Goal: Information Seeking & Learning: Learn about a topic

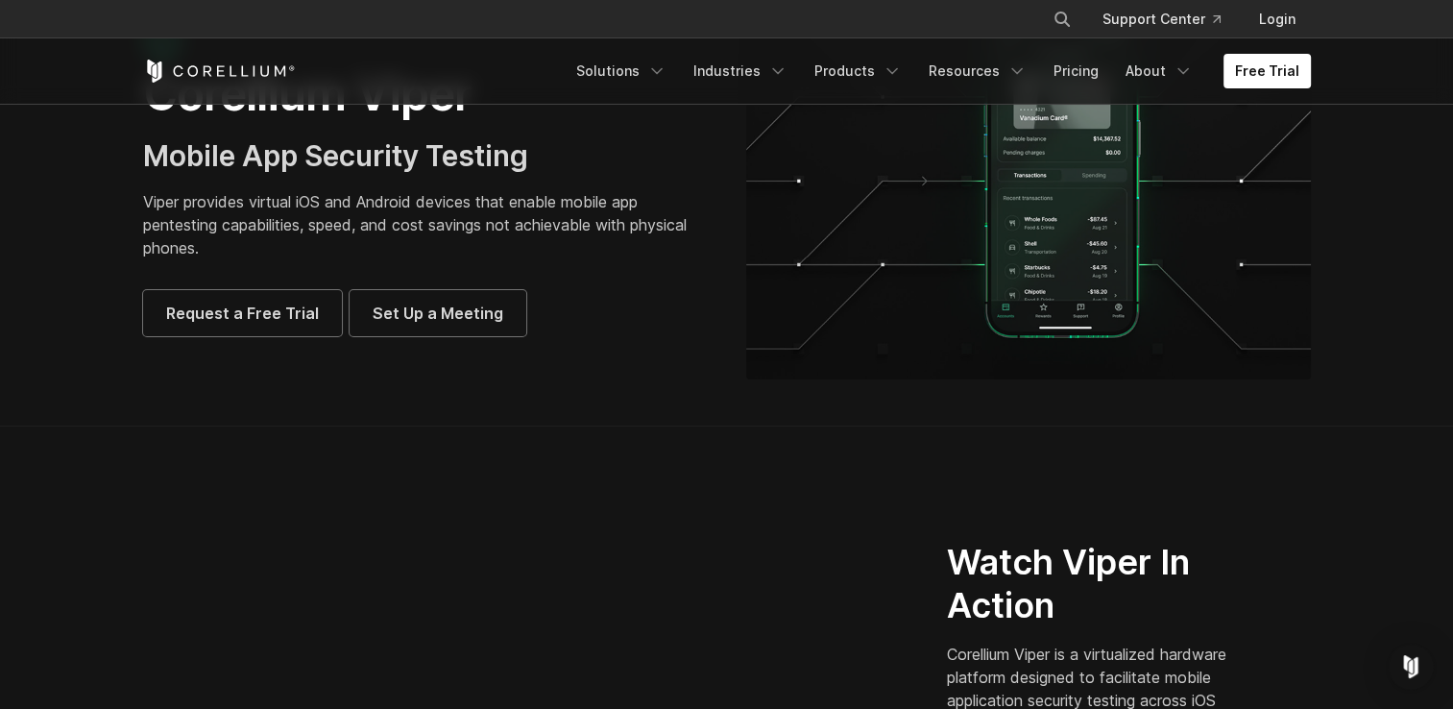
click at [614, 387] on section "Corellium Viper Mobile App Security Testing Viper provides virtual iOS and Andr…" at bounding box center [726, 186] width 1453 height 477
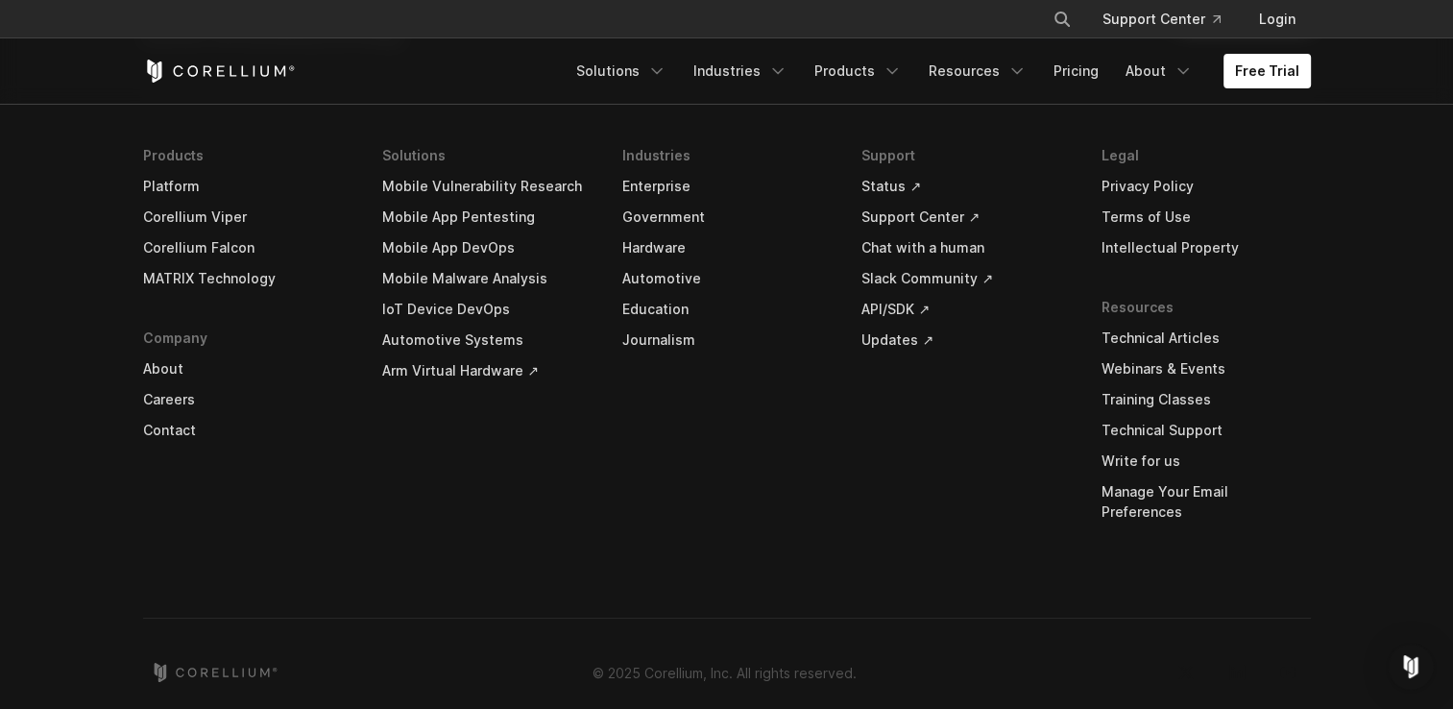
scroll to position [5849, 0]
click at [640, 183] on link "Enterprise" at bounding box center [726, 183] width 209 height 31
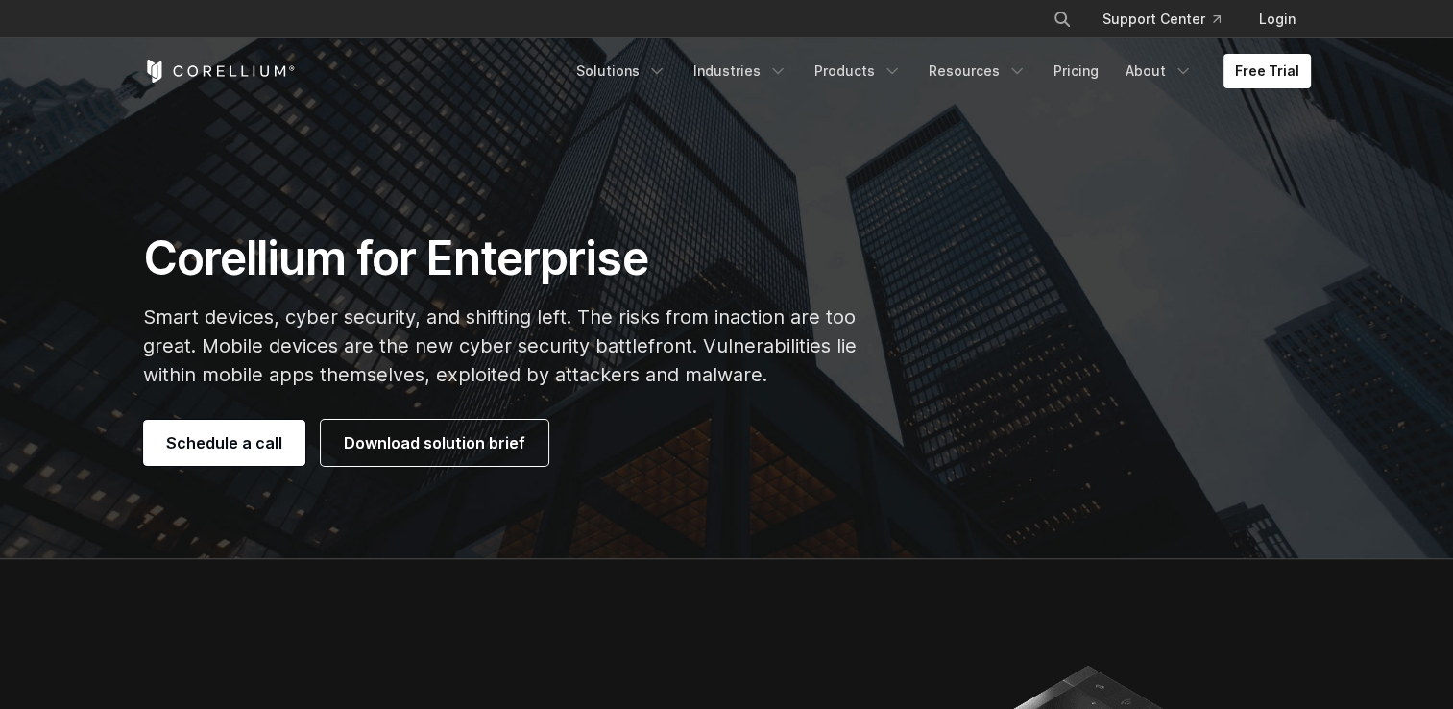
scroll to position [123, 0]
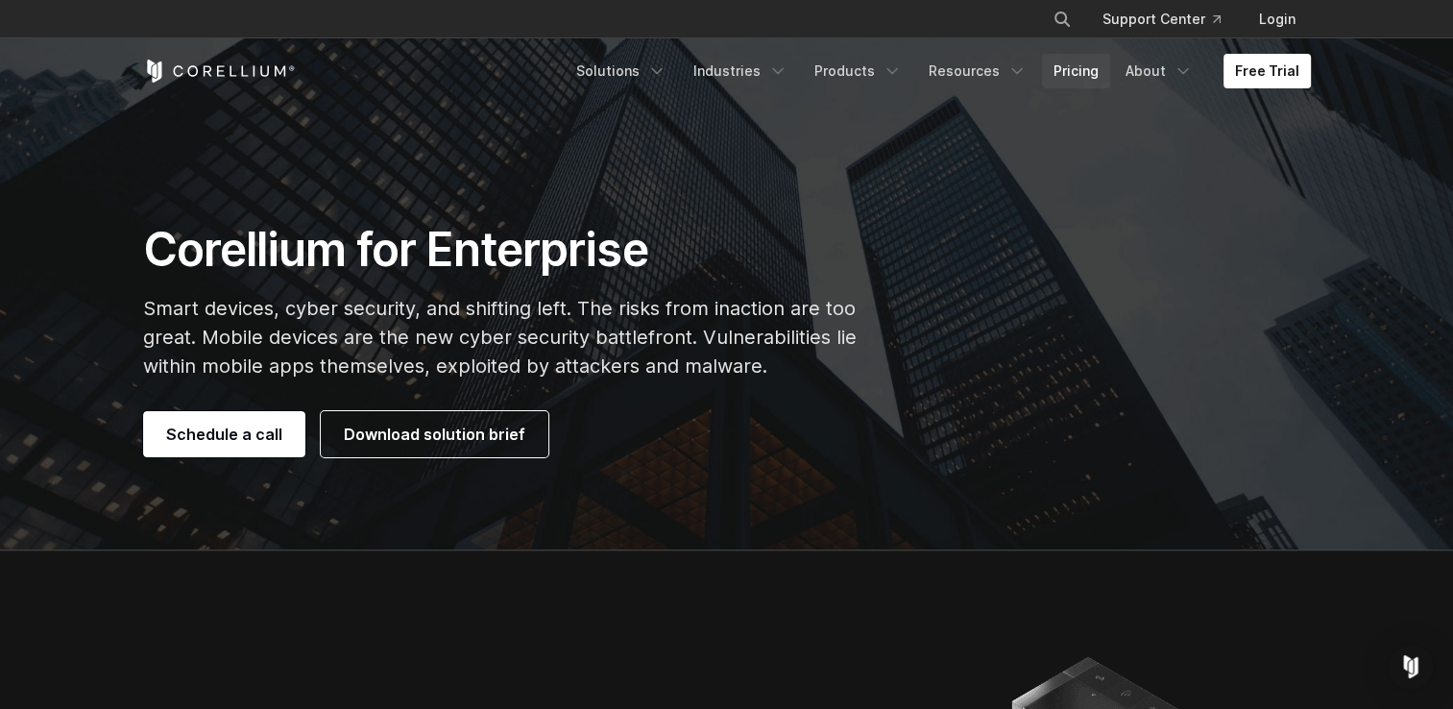
click at [1093, 62] on link "Pricing" at bounding box center [1076, 71] width 68 height 35
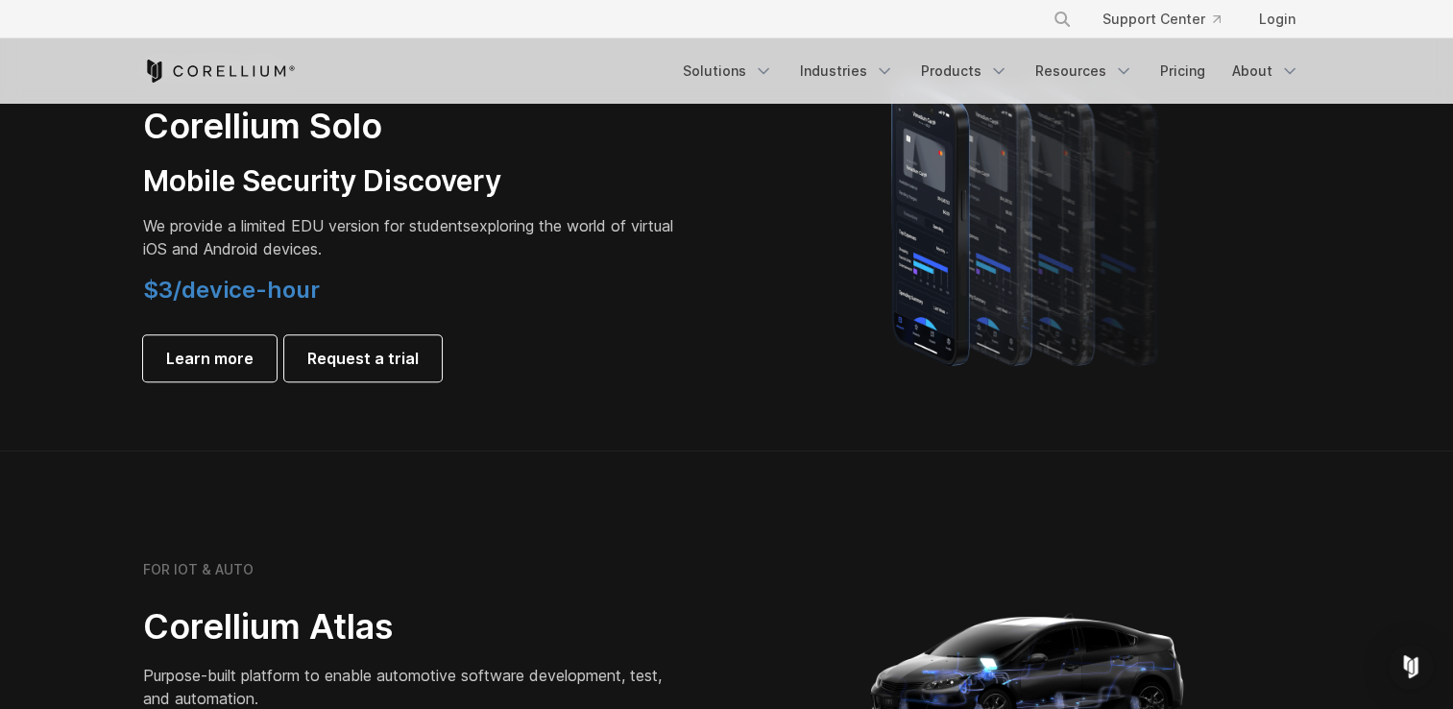
scroll to position [1219, 0]
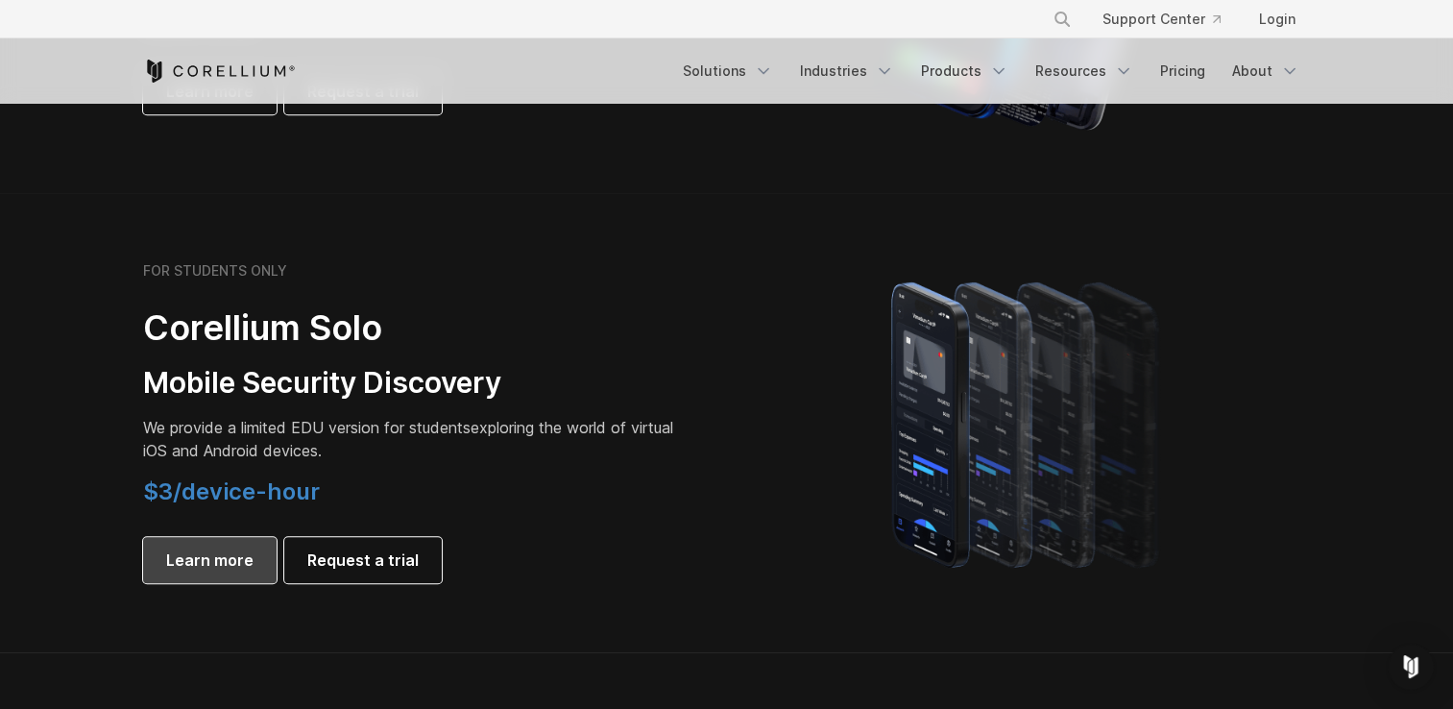
click at [219, 561] on span "Learn more" at bounding box center [209, 559] width 87 height 23
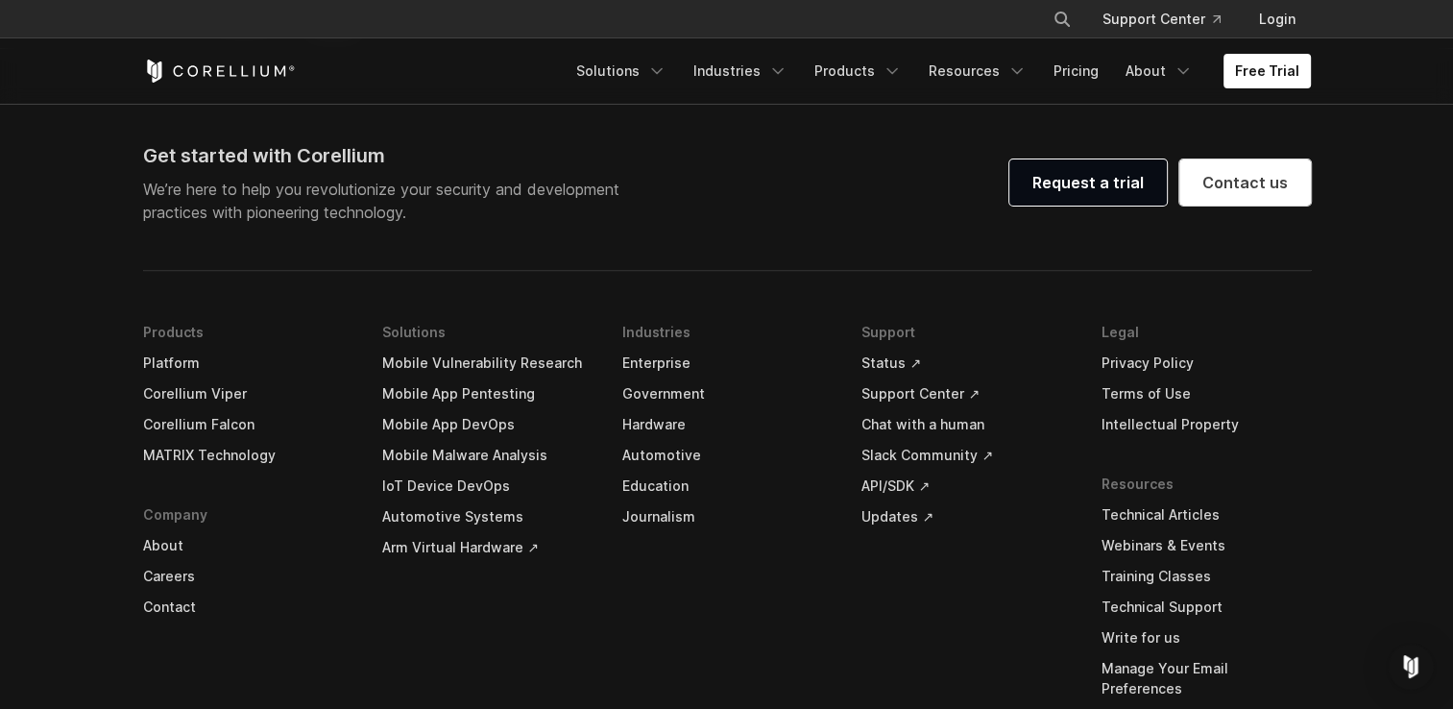
scroll to position [3975, 0]
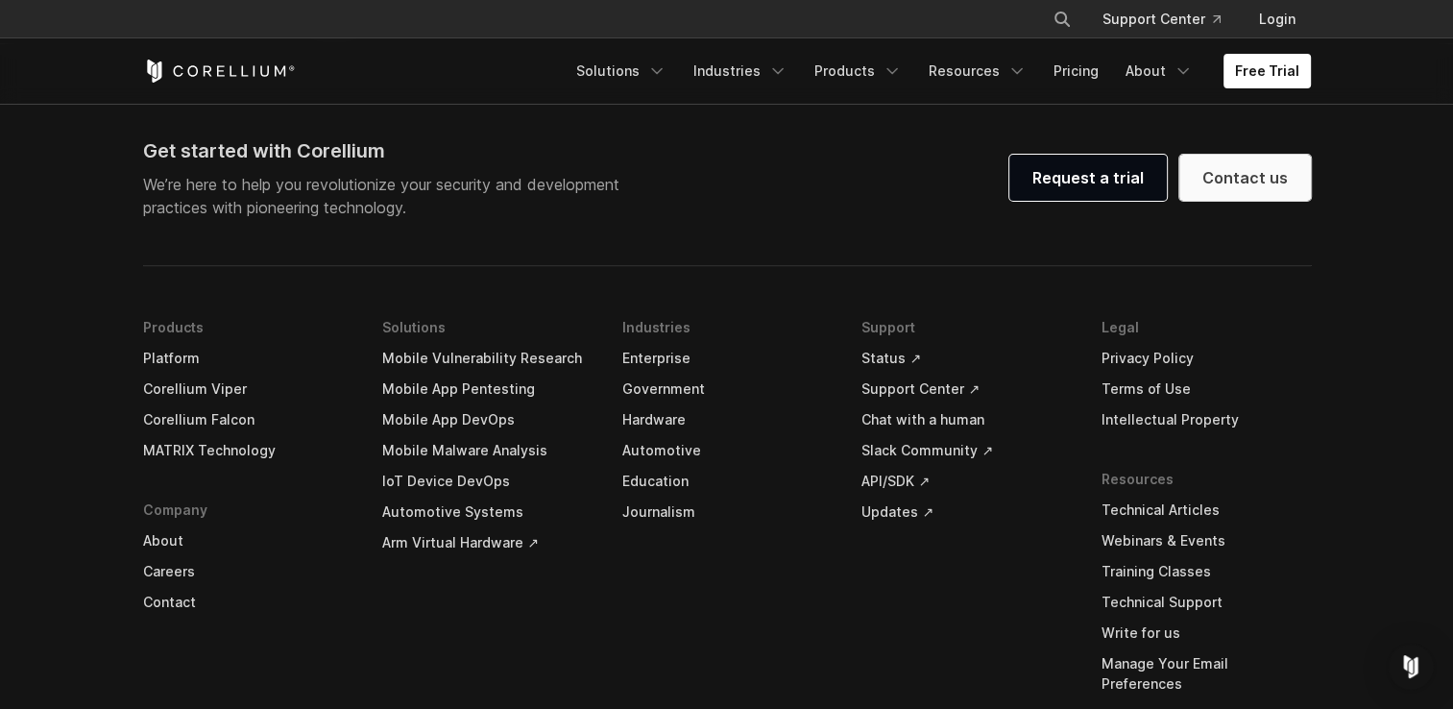
click at [1237, 171] on link "Contact us" at bounding box center [1245, 178] width 132 height 46
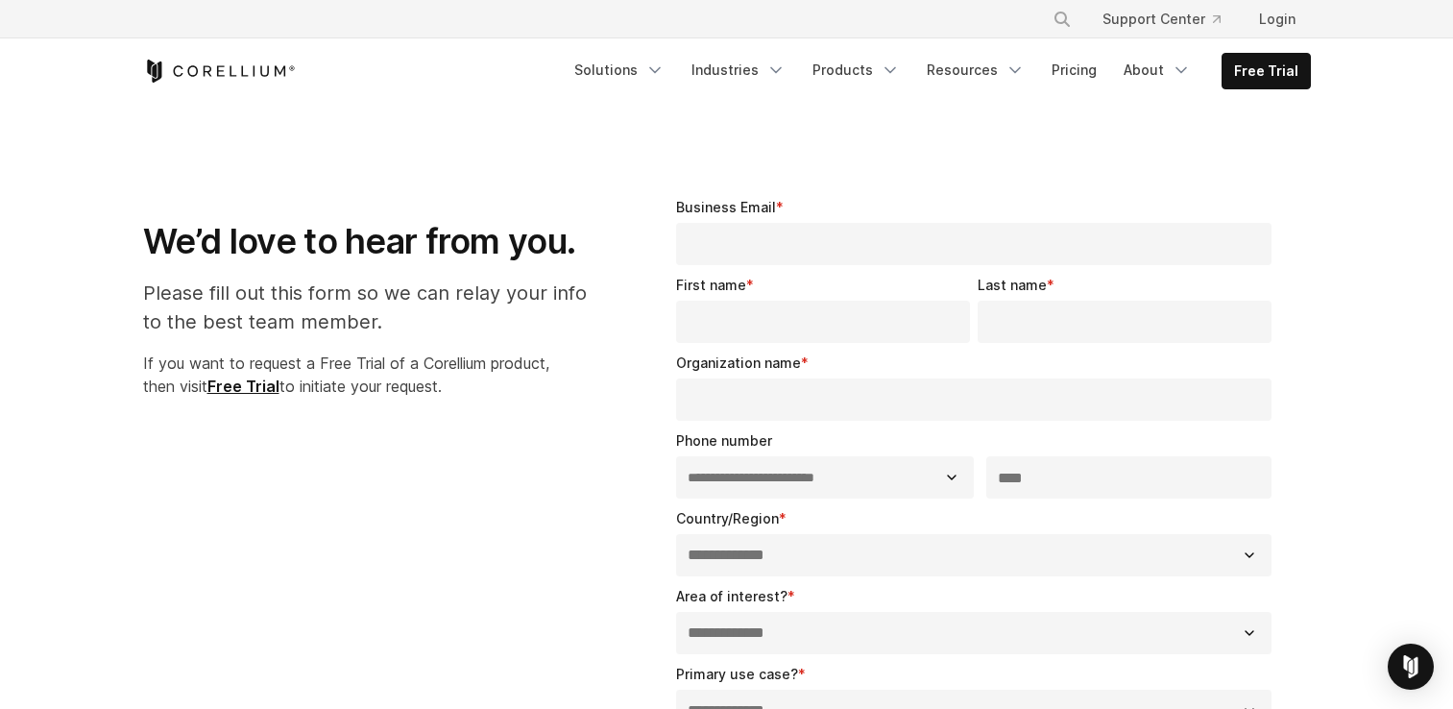
select select "**"
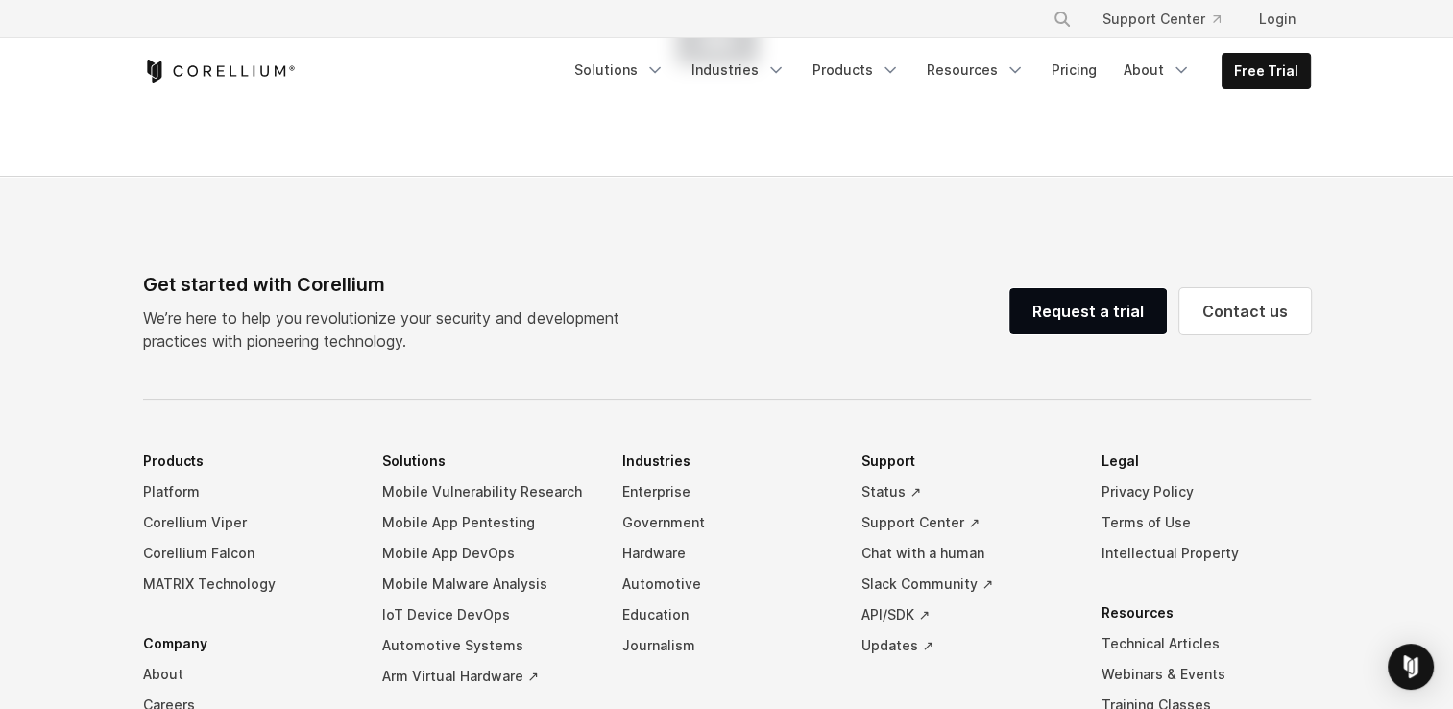
scroll to position [1513, 0]
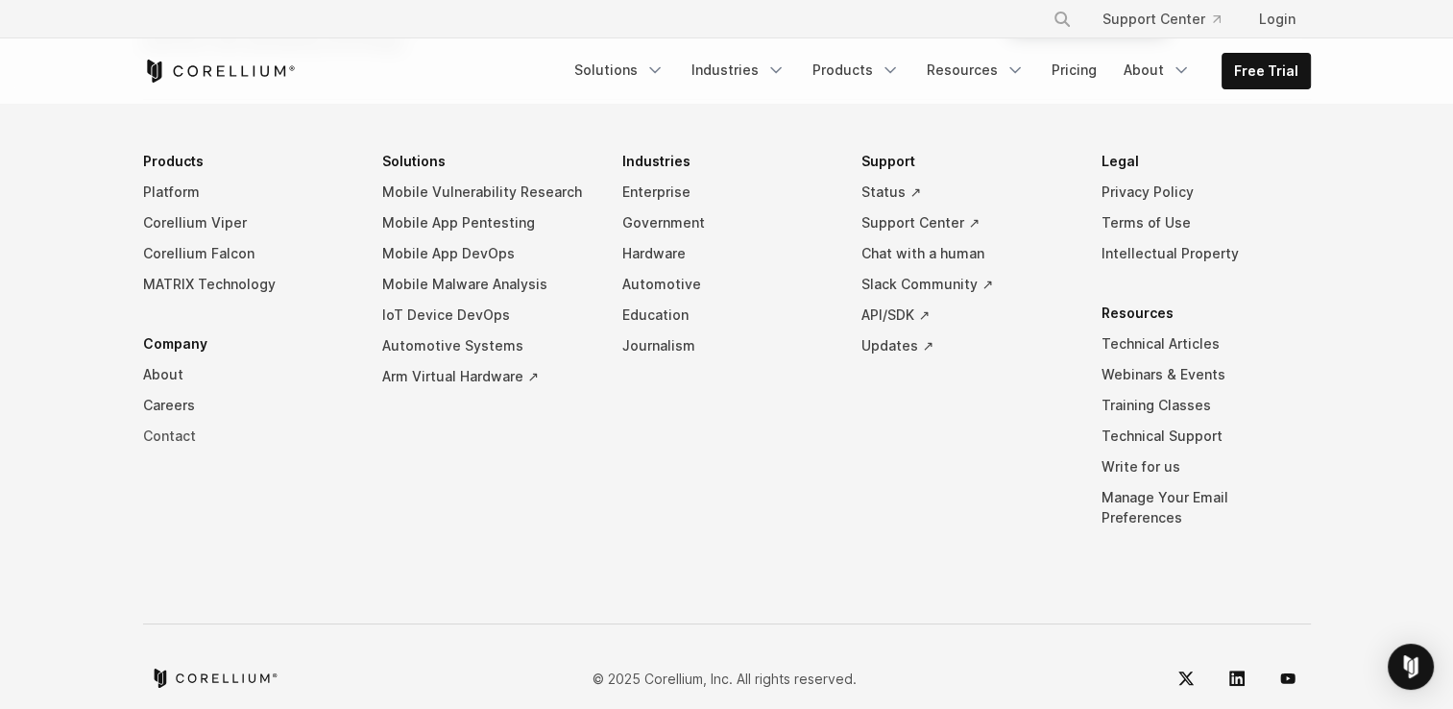
click at [164, 420] on link "Contact" at bounding box center [247, 435] width 209 height 31
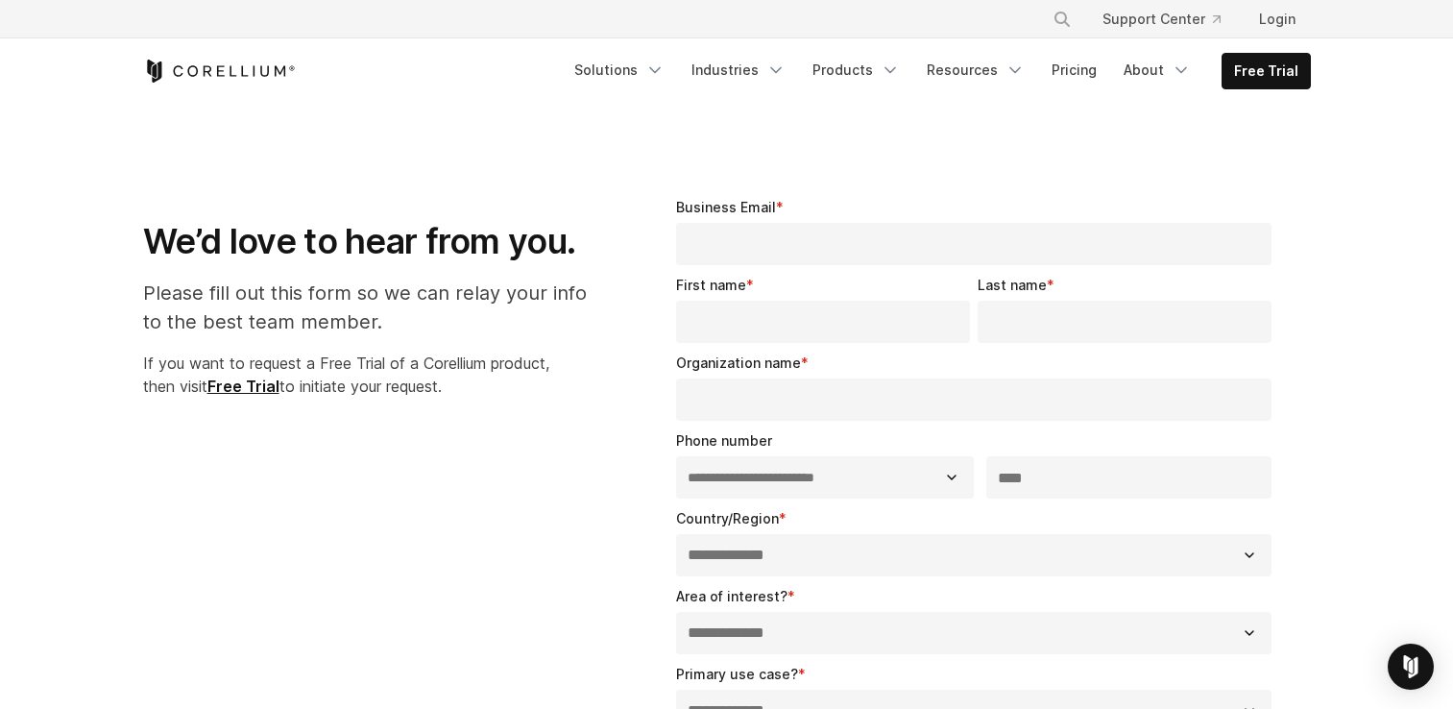
select select "**"
click at [1144, 64] on link "About" at bounding box center [1157, 70] width 90 height 35
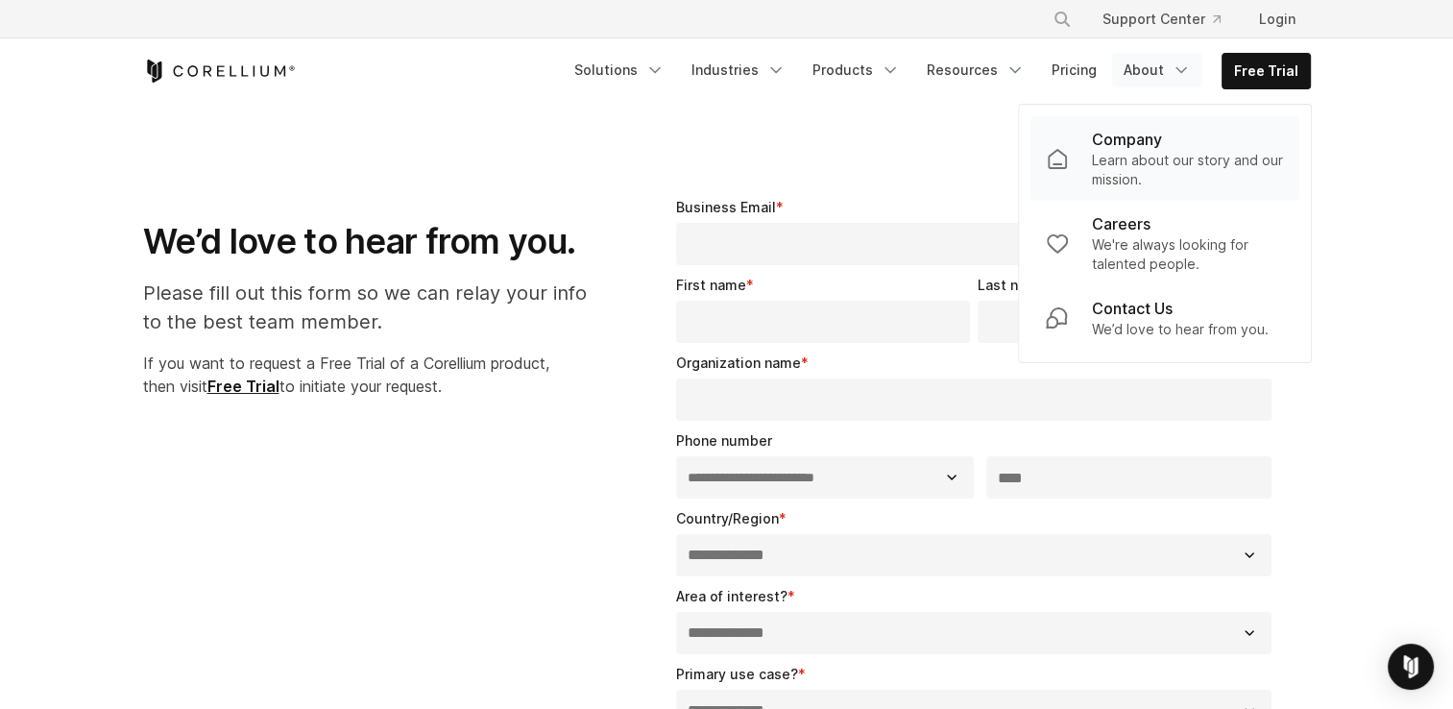
click at [1135, 179] on p "Learn about our story and our mission." at bounding box center [1188, 170] width 192 height 38
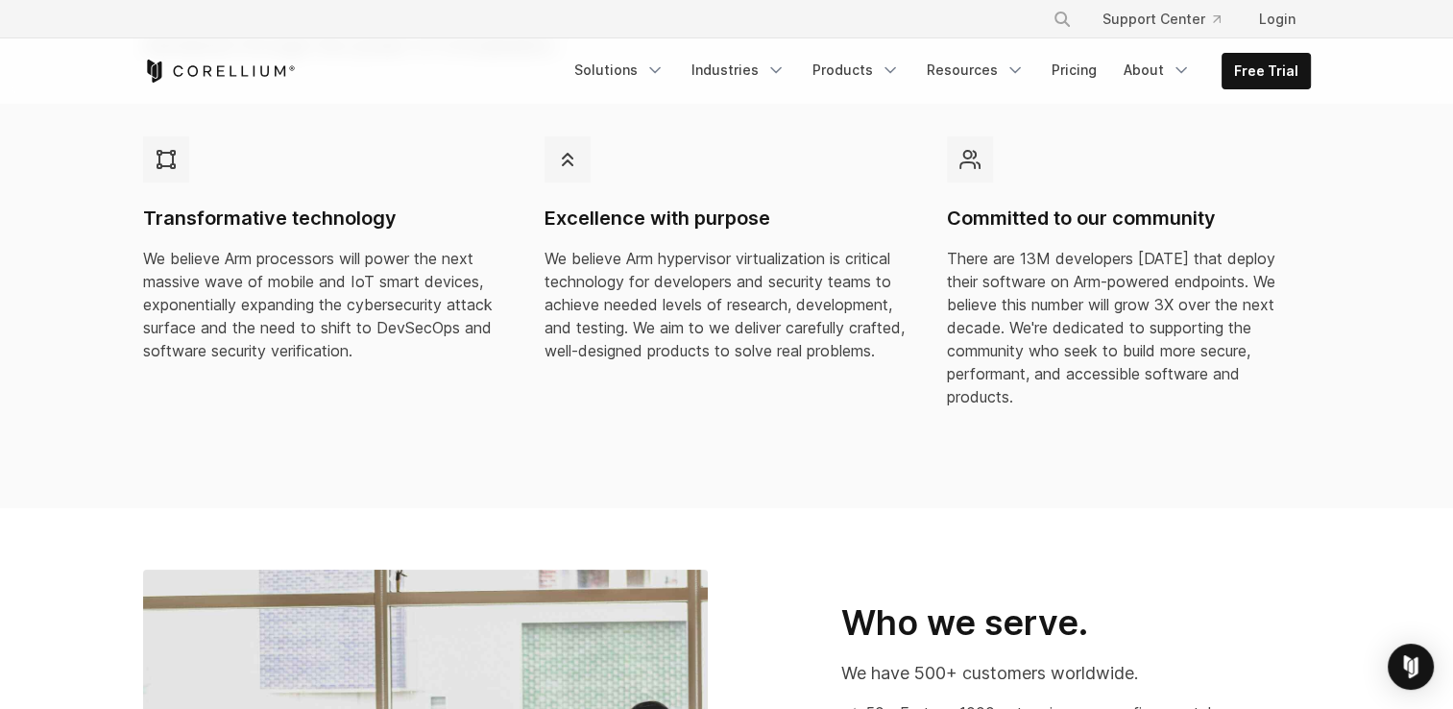
scroll to position [497, 0]
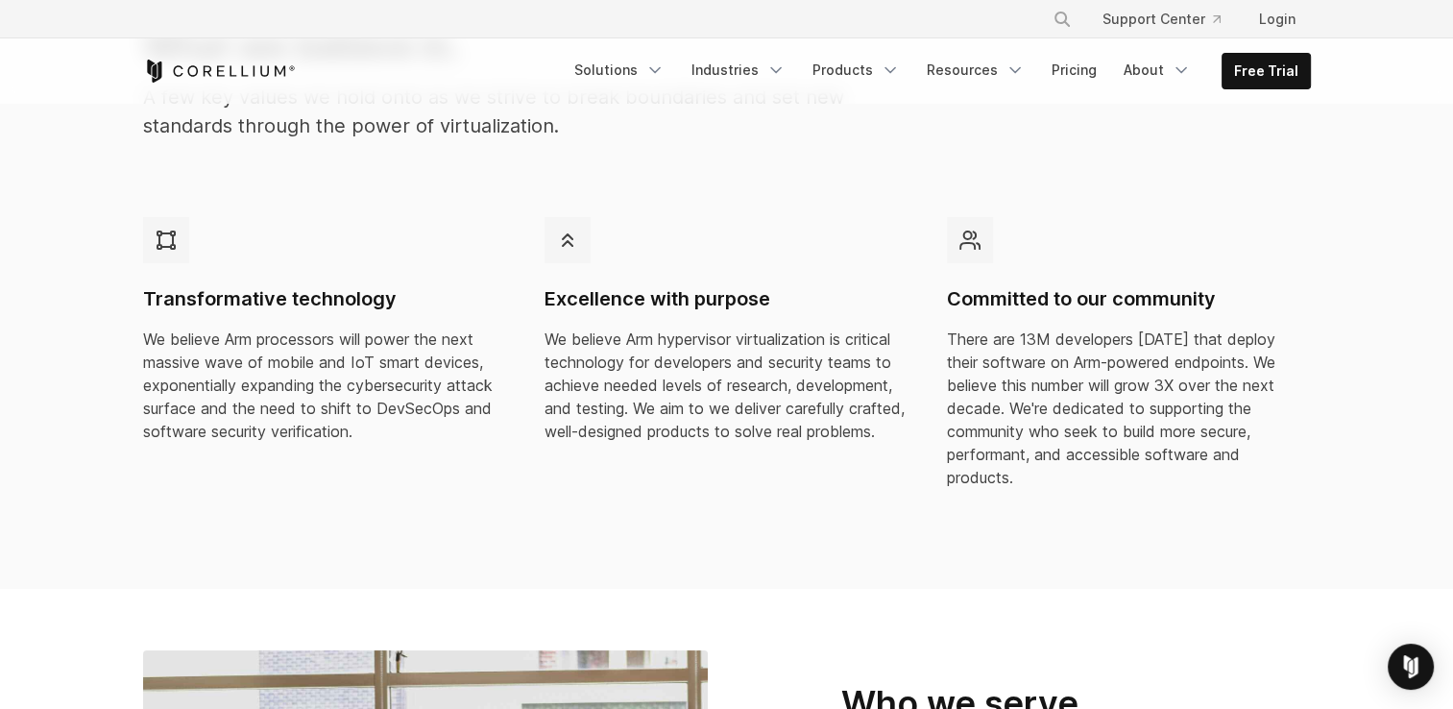
click at [231, 86] on div "Free Trial Solutions" at bounding box center [726, 70] width 1167 height 65
click at [785, 71] on icon "Navigation Menu" at bounding box center [775, 69] width 19 height 19
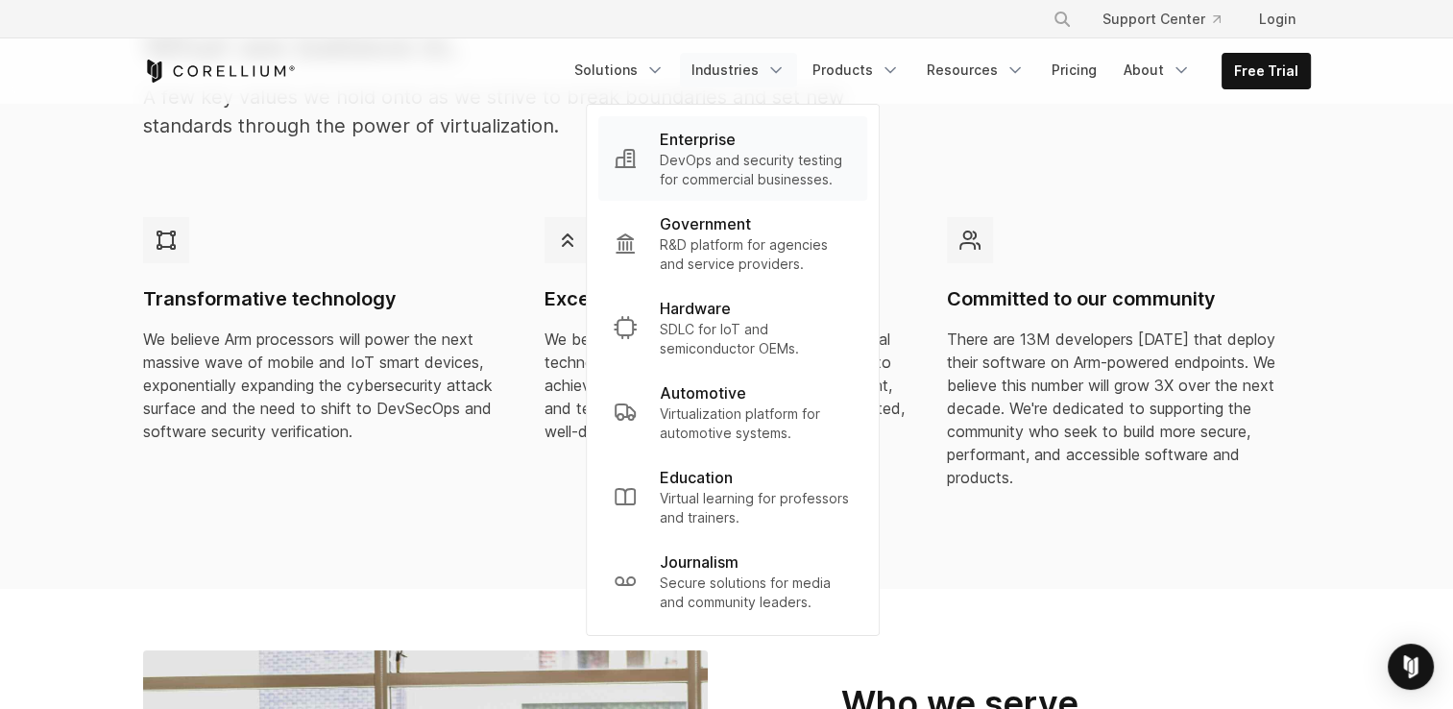
click at [721, 177] on p "DevOps and security testing for commercial businesses." at bounding box center [756, 170] width 192 height 38
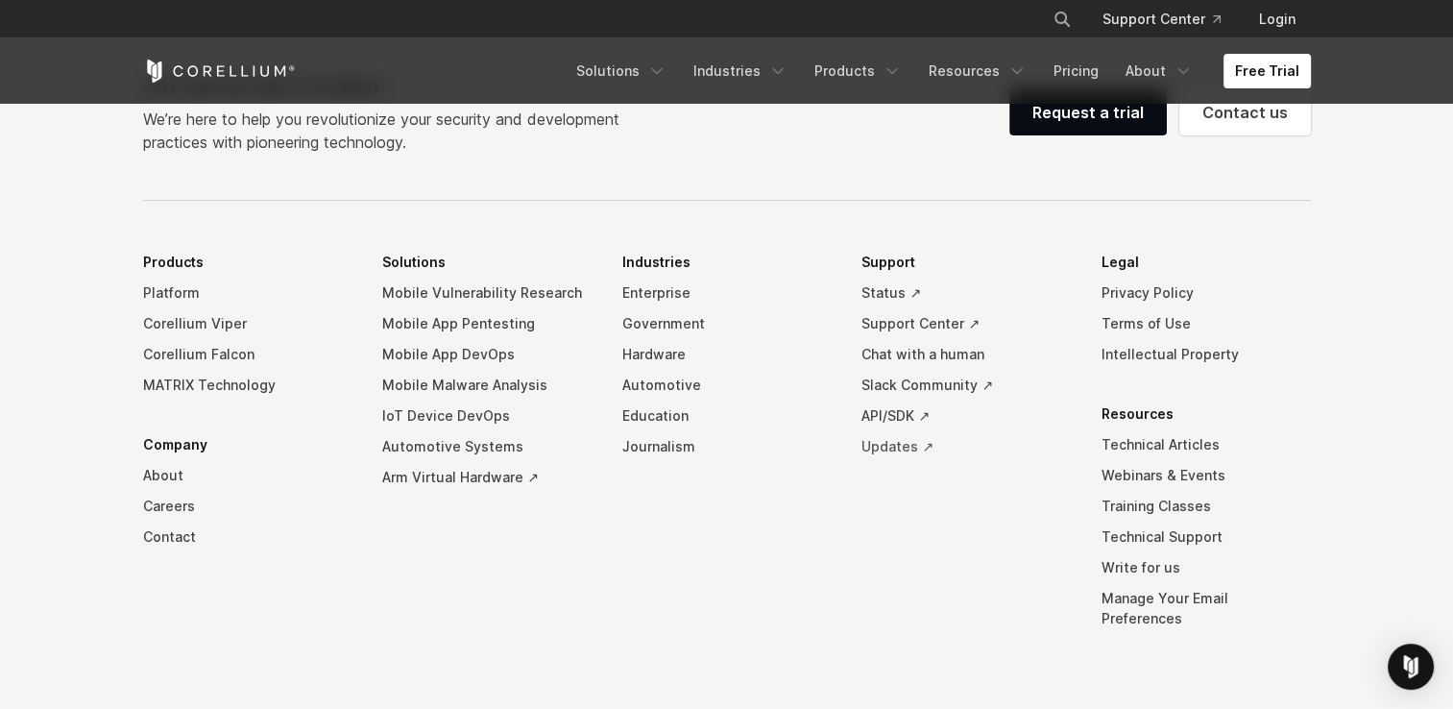
scroll to position [6459, 0]
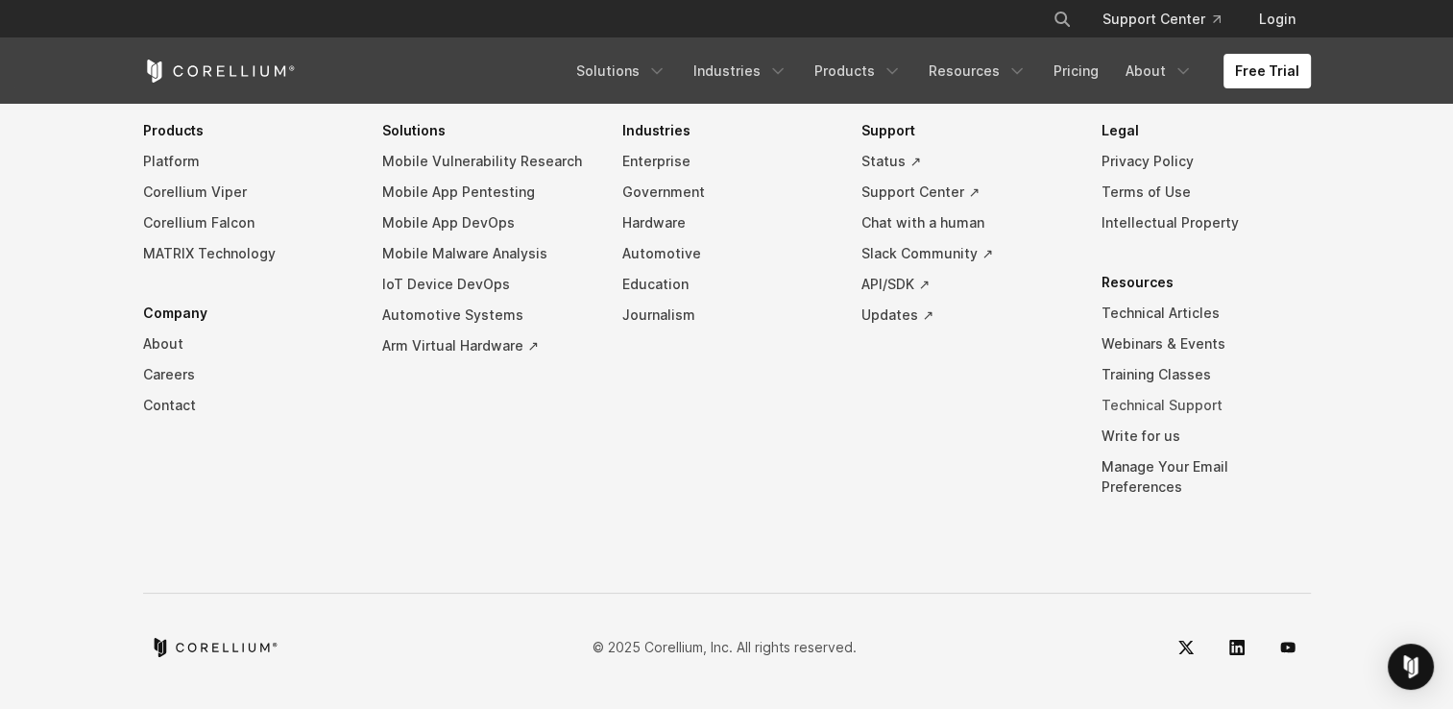
click at [1125, 420] on link "Technical Support" at bounding box center [1205, 405] width 209 height 31
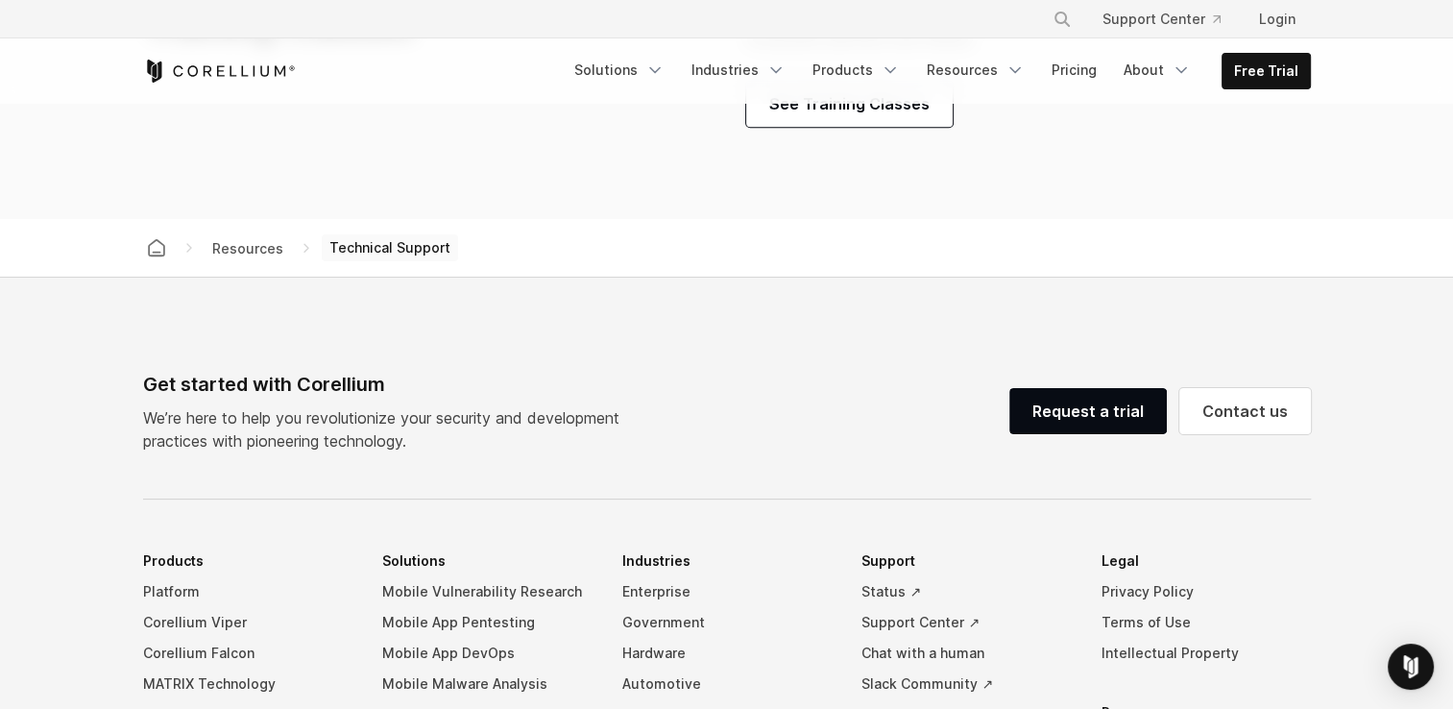
scroll to position [2048, 0]
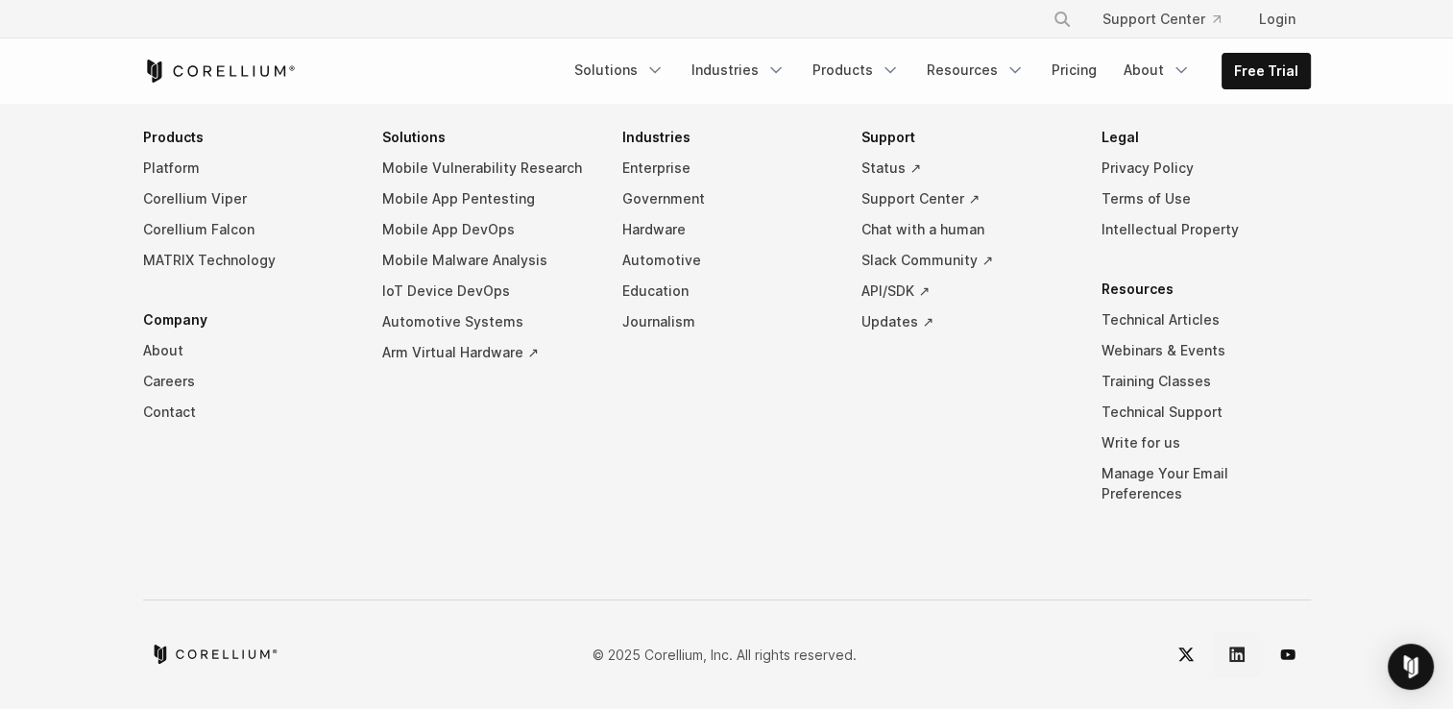
click at [1237, 659] on link "LinkedIn" at bounding box center [1236, 654] width 46 height 46
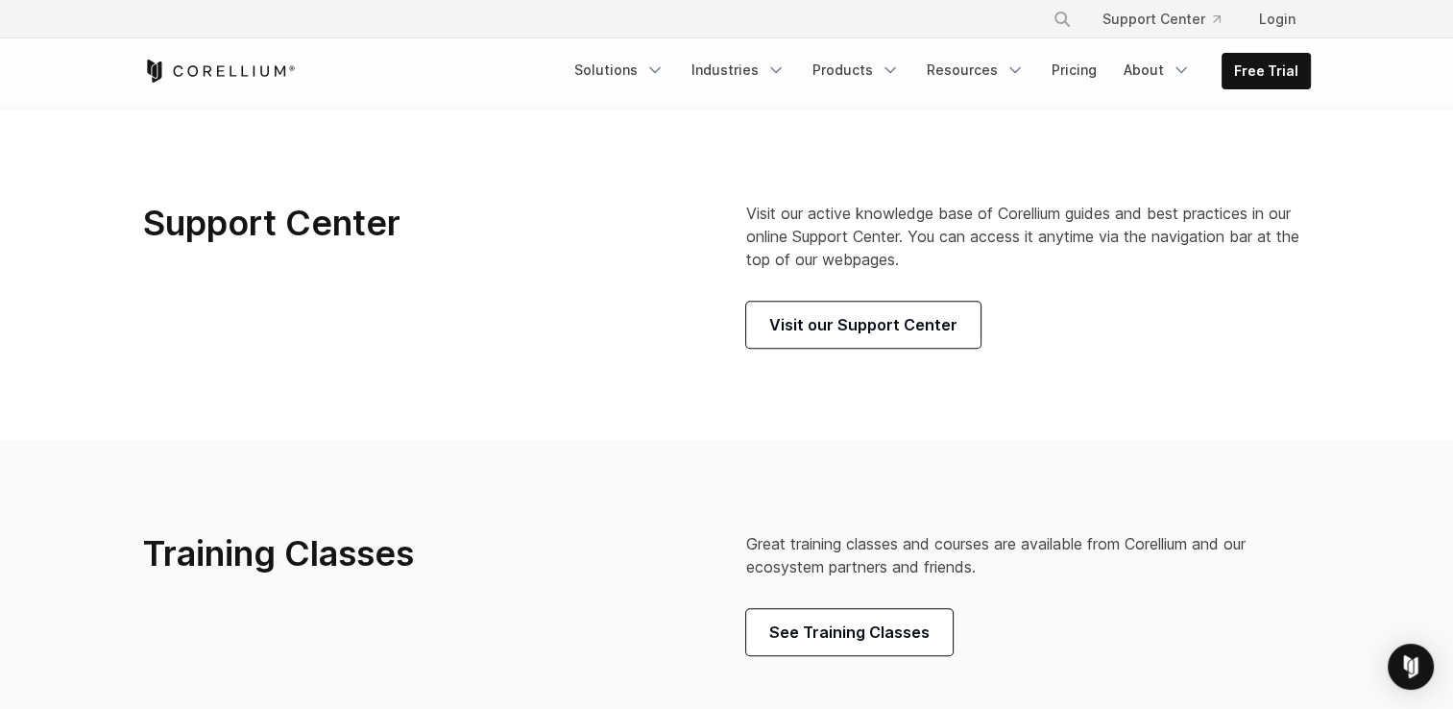
scroll to position [1094, 0]
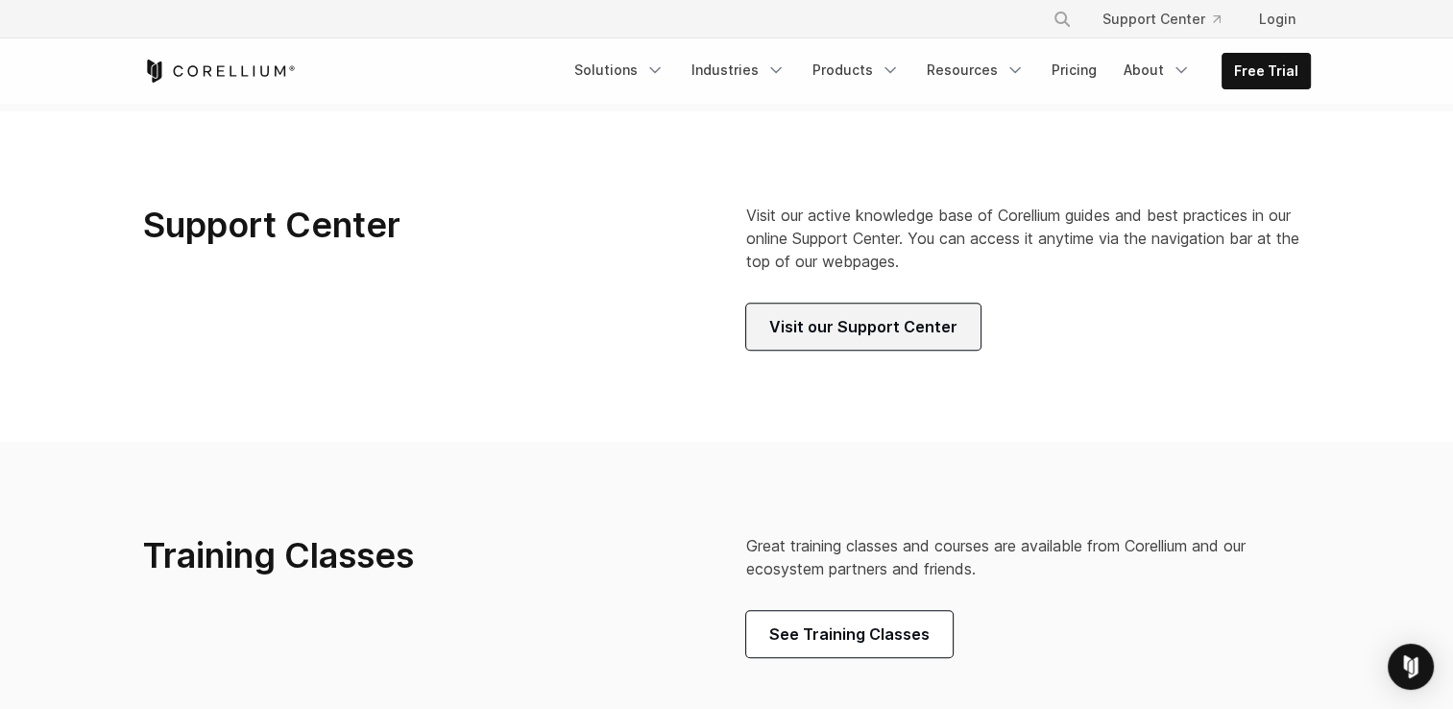
click at [908, 336] on span "Visit our Support Center" at bounding box center [863, 326] width 188 height 23
click at [212, 70] on icon "Corellium Home" at bounding box center [219, 71] width 153 height 23
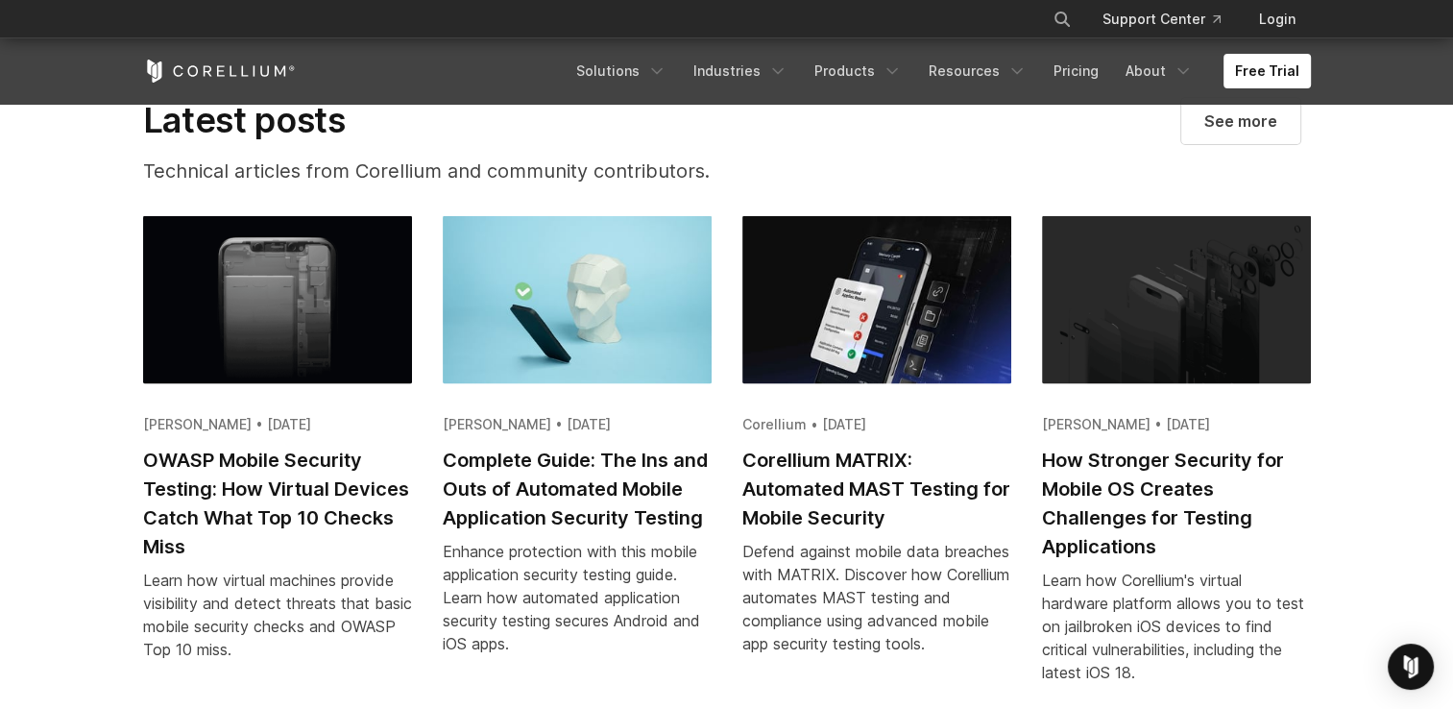
scroll to position [3528, 0]
